Goal: Transaction & Acquisition: Purchase product/service

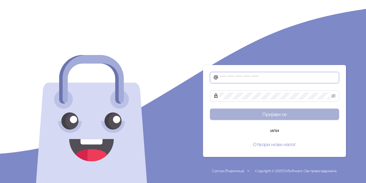
type input "**********"
click at [282, 113] on button "Пријави се" at bounding box center [274, 113] width 129 height 11
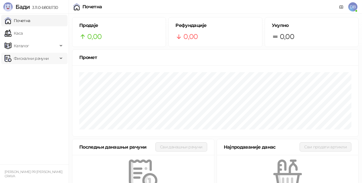
click at [61, 59] on div "Фискални рачуни" at bounding box center [34, 58] width 66 height 11
click at [39, 71] on link "Издати рачуни" at bounding box center [26, 70] width 38 height 11
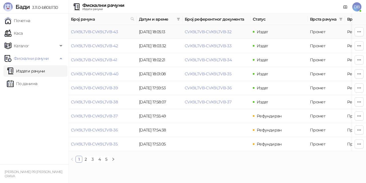
click at [123, 31] on td "CVK9LTVB-CVK9LTVB-43" at bounding box center [103, 32] width 68 height 14
click at [116, 31] on link "CVK9LTVB-CVK9LTVB-43" at bounding box center [94, 31] width 47 height 5
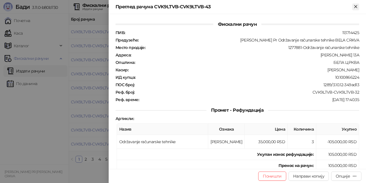
click at [356, 5] on icon "Close" at bounding box center [356, 6] width 5 height 5
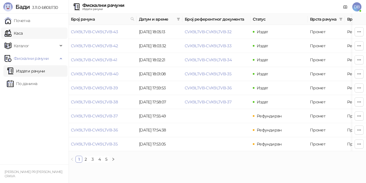
click at [20, 33] on link "Каса" at bounding box center [14, 32] width 18 height 11
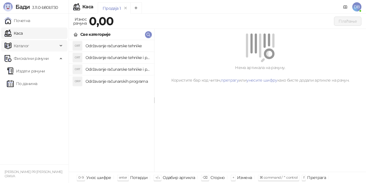
click at [60, 46] on icon at bounding box center [61, 46] width 3 height 0
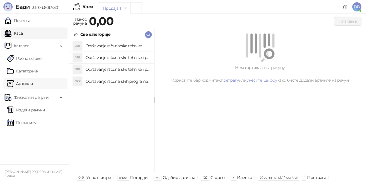
click at [28, 84] on link "Артикли" at bounding box center [20, 83] width 26 height 11
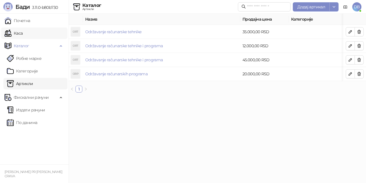
click at [22, 33] on link "Каса" at bounding box center [14, 32] width 18 height 11
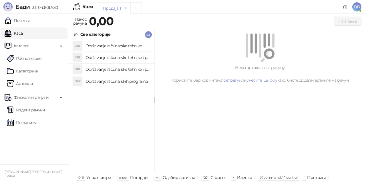
click at [96, 44] on h4 "Održavanje računarske tehnike" at bounding box center [118, 45] width 64 height 9
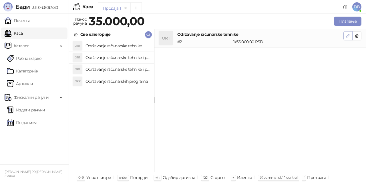
click at [346, 35] on icon "button" at bounding box center [348, 35] width 5 height 5
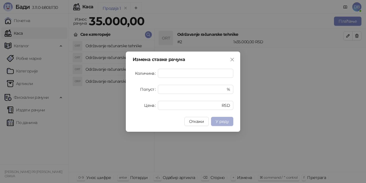
click at [225, 122] on span "У реду" at bounding box center [222, 121] width 13 height 5
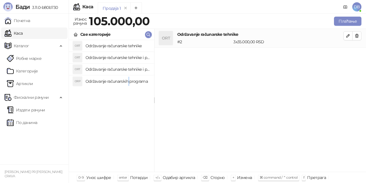
click at [129, 81] on h4 "Održavanje računarskih programa" at bounding box center [118, 81] width 64 height 9
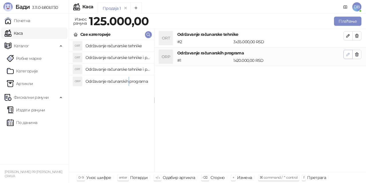
click at [347, 54] on icon "button" at bounding box center [348, 54] width 5 height 5
type input "*"
type input "*****"
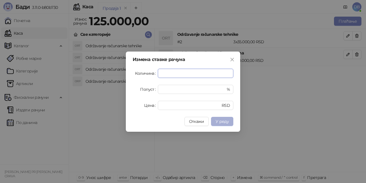
type input "*"
click at [223, 121] on span "У реду" at bounding box center [222, 121] width 13 height 5
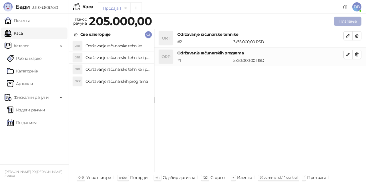
click at [352, 20] on button "Плаћање" at bounding box center [347, 21] width 27 height 9
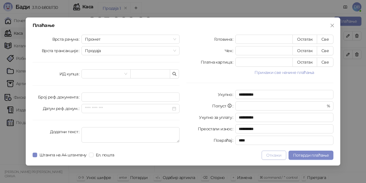
click at [278, 155] on button "Откажи" at bounding box center [274, 155] width 24 height 9
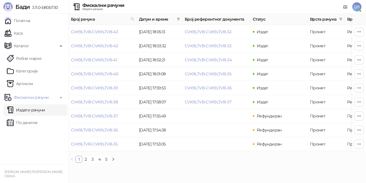
click at [356, 5] on span "DB" at bounding box center [357, 6] width 9 height 9
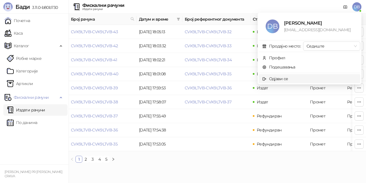
click at [275, 76] on div "Одјави се" at bounding box center [278, 79] width 19 height 6
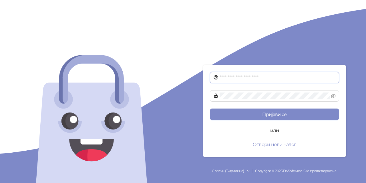
type input "**********"
click at [348, 46] on div "**********" at bounding box center [274, 91] width 183 height 183
